Goal: Find specific page/section: Find specific page/section

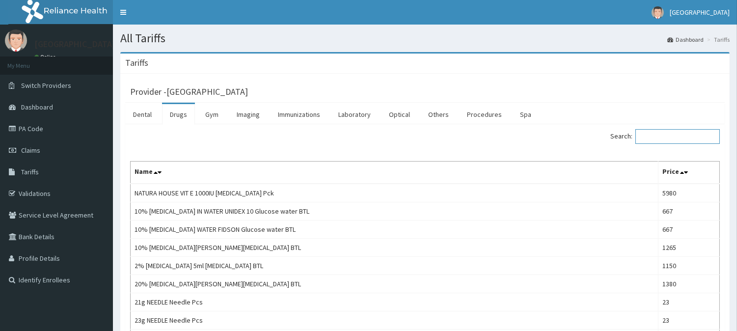
click at [674, 138] on input "Search:" at bounding box center [677, 136] width 84 height 15
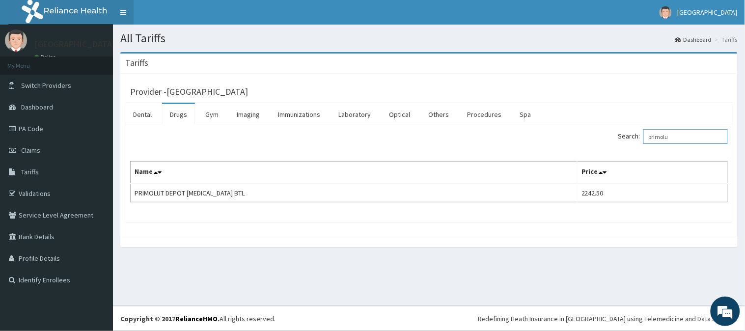
type input "primolu"
click at [64, 127] on link "PA Code" at bounding box center [56, 129] width 113 height 22
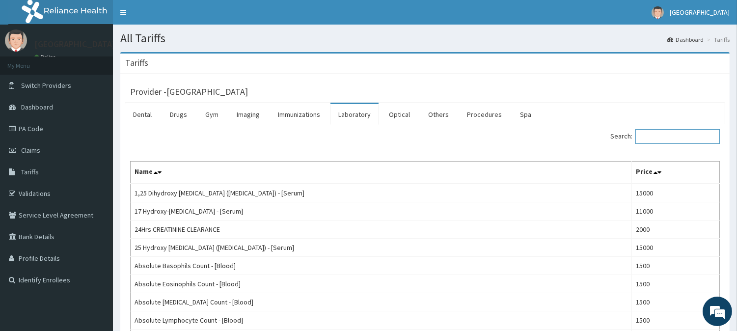
click at [656, 138] on input "Search:" at bounding box center [677, 136] width 84 height 15
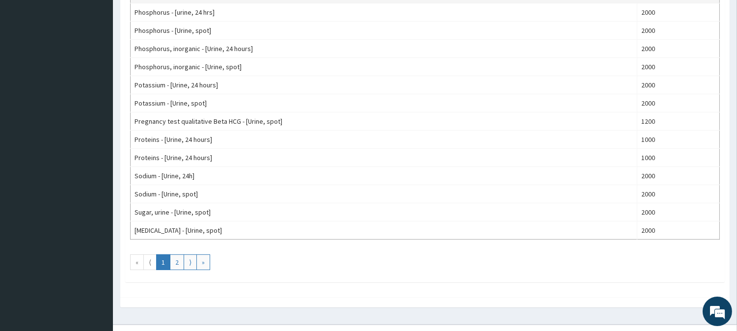
scroll to position [872, 0]
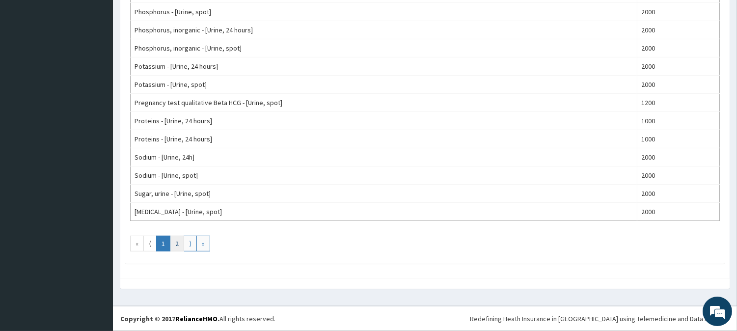
click at [173, 248] on link "2" at bounding box center [177, 244] width 14 height 16
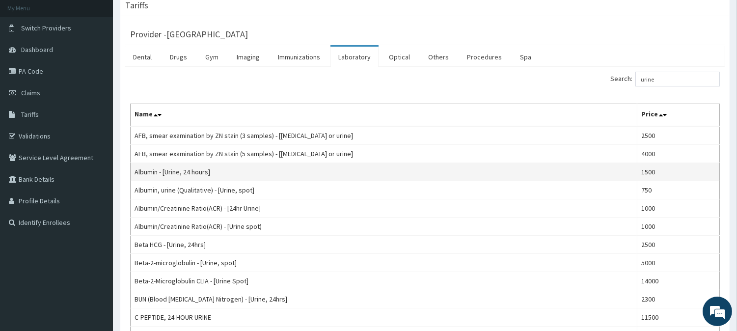
scroll to position [54, 0]
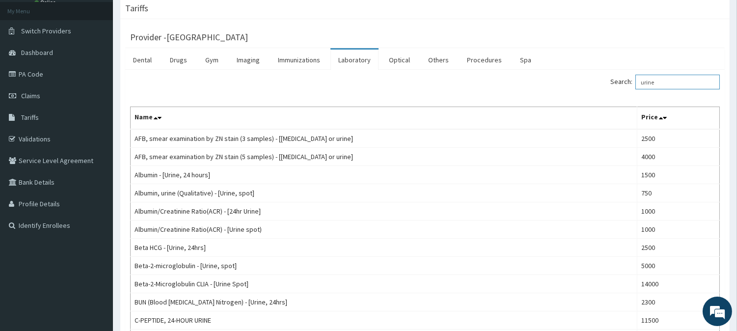
click at [681, 79] on input "urine" at bounding box center [677, 82] width 84 height 15
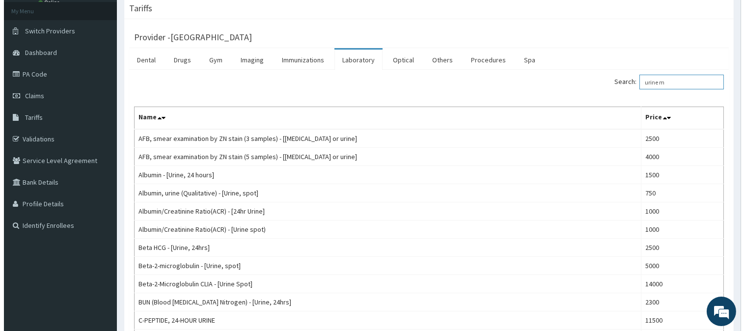
scroll to position [0, 0]
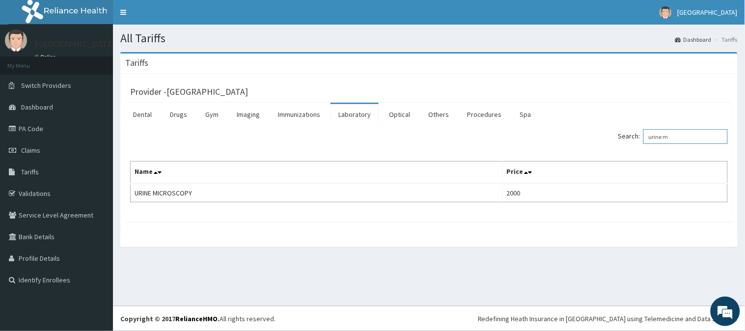
click at [695, 136] on input "urine m" at bounding box center [685, 136] width 84 height 15
drag, startPoint x: 695, startPoint y: 136, endPoint x: 562, endPoint y: 133, distance: 132.6
click at [562, 133] on div "Search: urine m" at bounding box center [582, 137] width 292 height 17
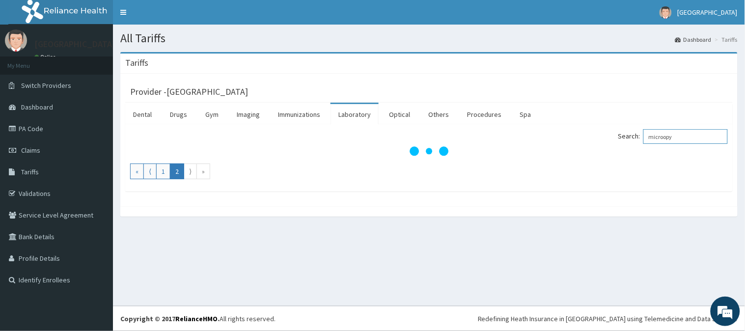
click at [669, 136] on input "microopy" at bounding box center [685, 136] width 84 height 15
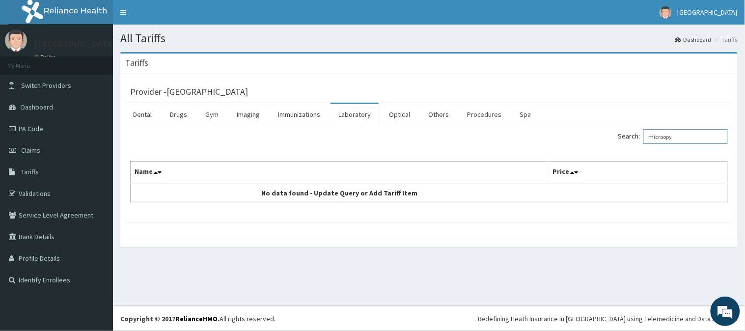
click at [670, 138] on input "microopy" at bounding box center [685, 136] width 84 height 15
type input "microsopy"
